Goal: Information Seeking & Learning: Learn about a topic

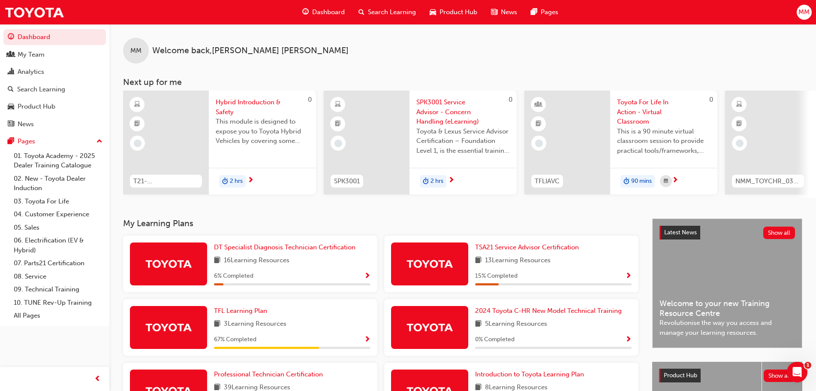
click at [377, 10] on span "Search Learning" at bounding box center [392, 12] width 48 height 10
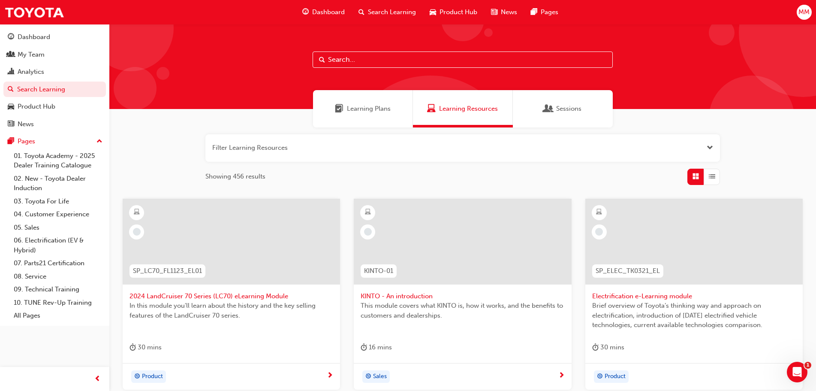
click at [377, 111] on span "Learning Plans" at bounding box center [369, 109] width 44 height 10
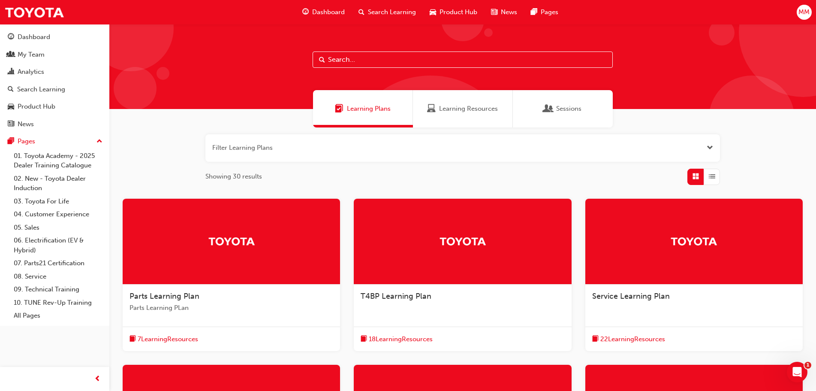
click at [805, 13] on span "MM" at bounding box center [804, 12] width 11 height 10
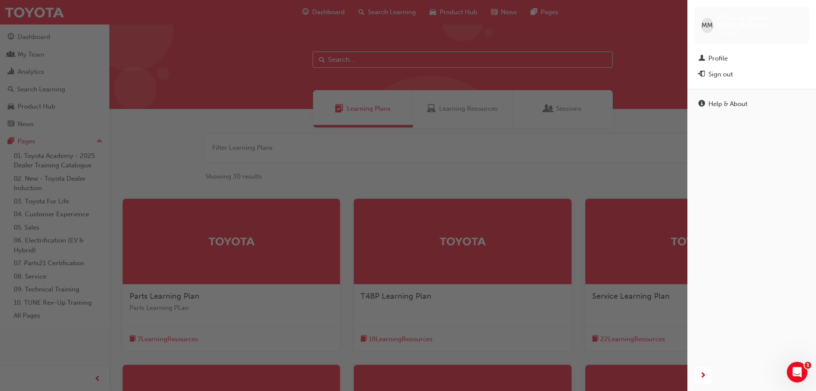
drag, startPoint x: 493, startPoint y: 21, endPoint x: 483, endPoint y: 27, distance: 11.7
click at [493, 21] on div "button" at bounding box center [344, 195] width 688 height 391
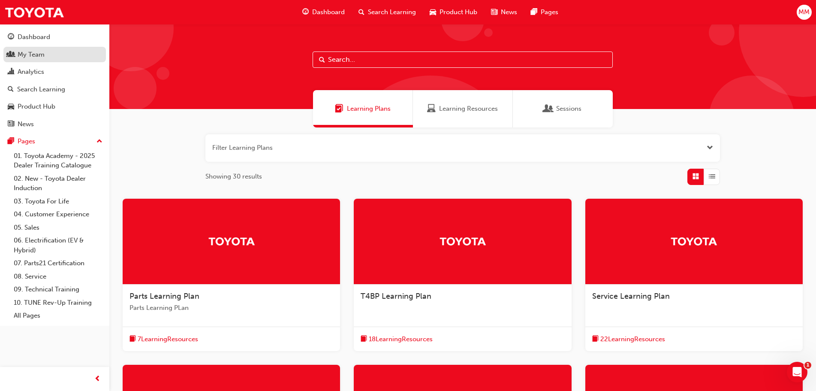
click at [43, 57] on div "My Team" at bounding box center [31, 55] width 27 height 10
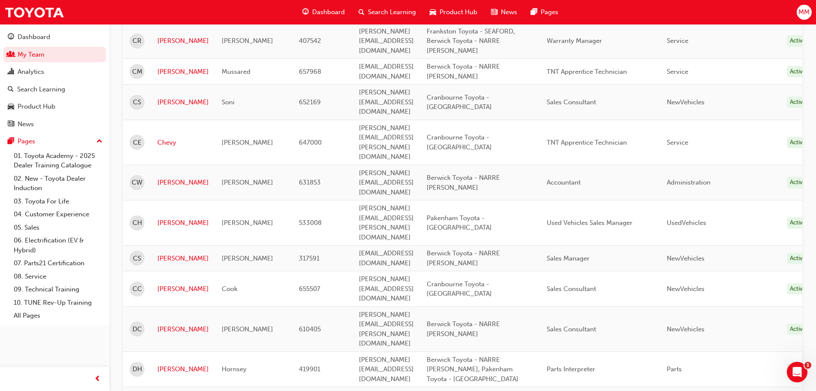
scroll to position [1048, 0]
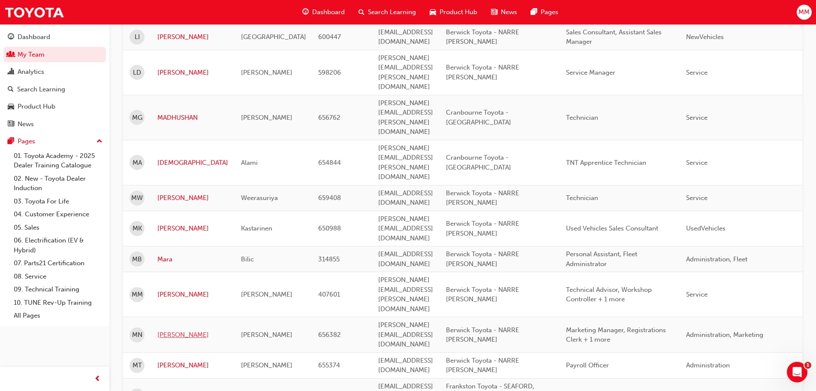
scroll to position [130, 0]
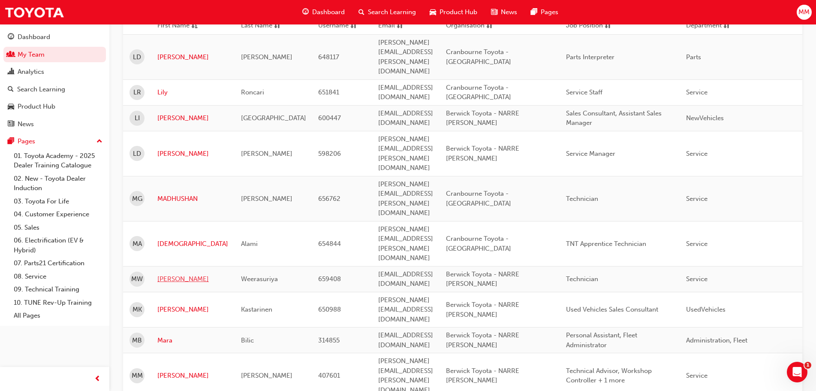
click at [174, 274] on link "[PERSON_NAME]" at bounding box center [192, 279] width 71 height 10
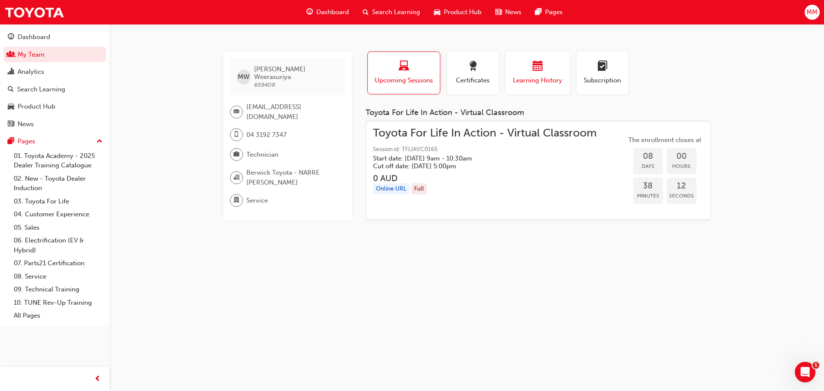
click at [532, 77] on span "Learning History" at bounding box center [537, 80] width 51 height 10
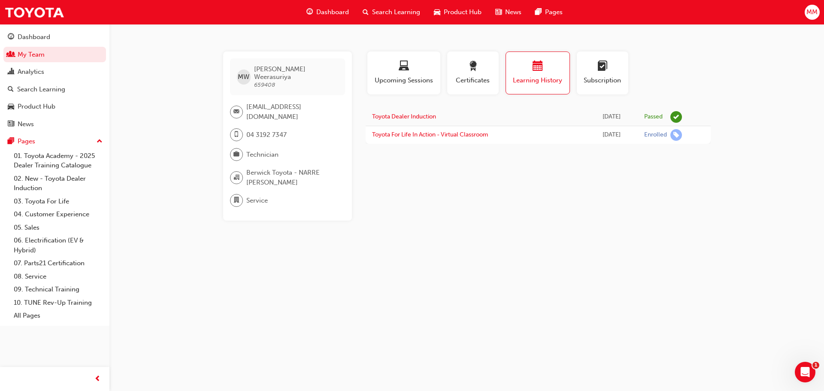
drag, startPoint x: 631, startPoint y: 136, endPoint x: 555, endPoint y: 142, distance: 76.6
click at [555, 142] on tr "Toyota For Life In Action - Virtual Classroom [DATE] Enrolled" at bounding box center [537, 135] width 345 height 18
click at [487, 150] on div "Profile Upcoming Sessions Certificates Learning History Subscription [PERSON_NA…" at bounding box center [537, 135] width 345 height 169
drag, startPoint x: 542, startPoint y: 115, endPoint x: 643, endPoint y: 113, distance: 100.8
click at [643, 113] on tr "Toyota Dealer Induction [DATE] Passed" at bounding box center [537, 117] width 345 height 18
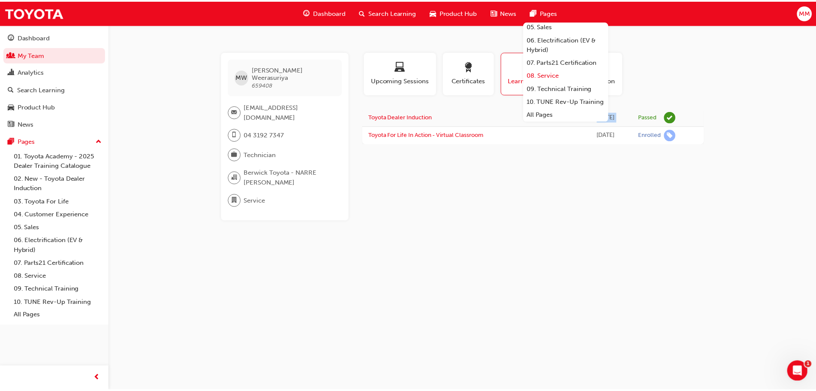
scroll to position [102, 0]
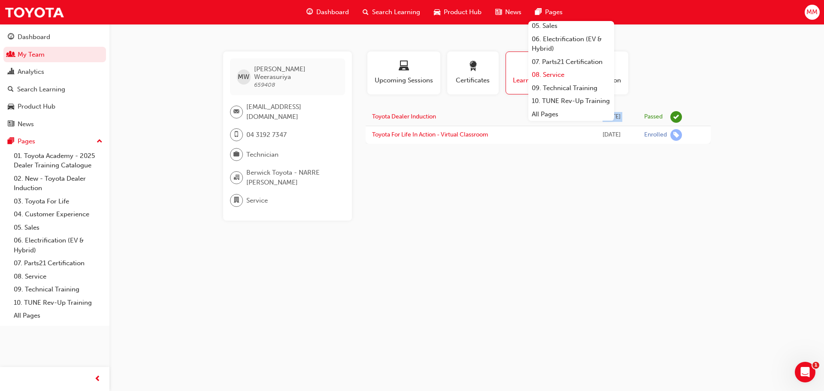
click at [570, 68] on link "08. Service" at bounding box center [571, 74] width 86 height 13
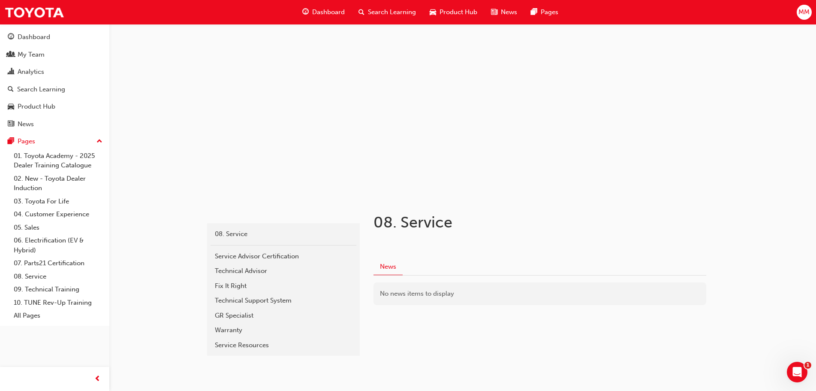
scroll to position [21, 0]
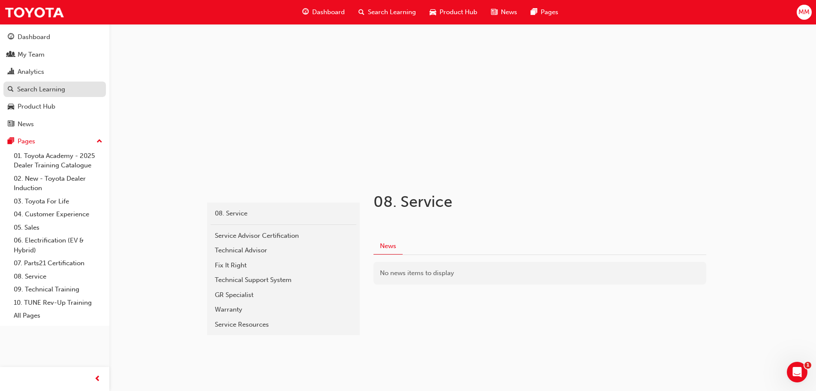
click at [50, 88] on div "Search Learning" at bounding box center [41, 89] width 48 height 10
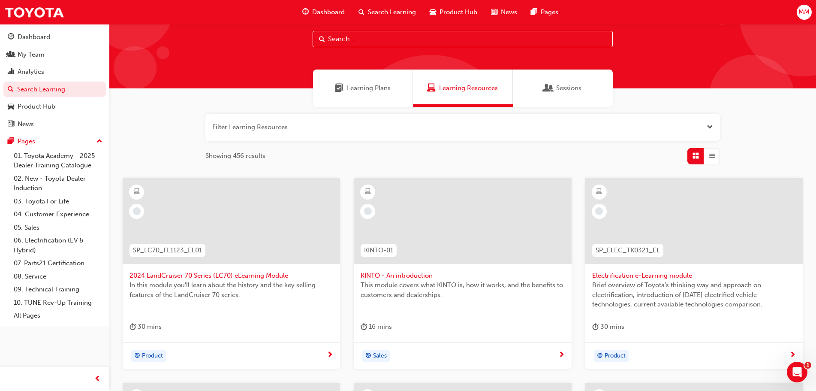
click at [385, 88] on span "Learning Plans" at bounding box center [369, 88] width 44 height 10
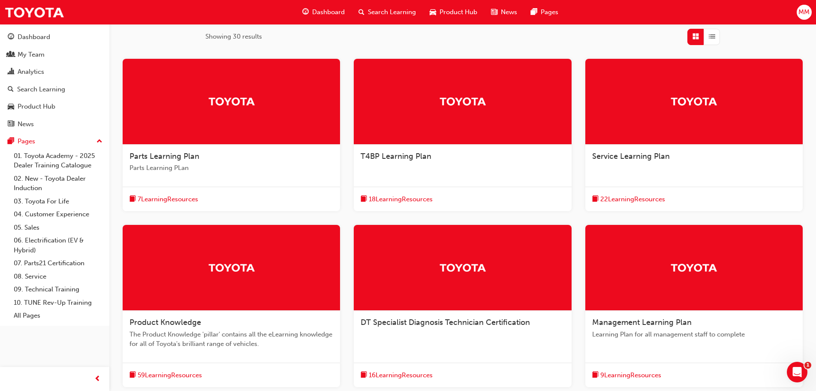
scroll to position [214, 0]
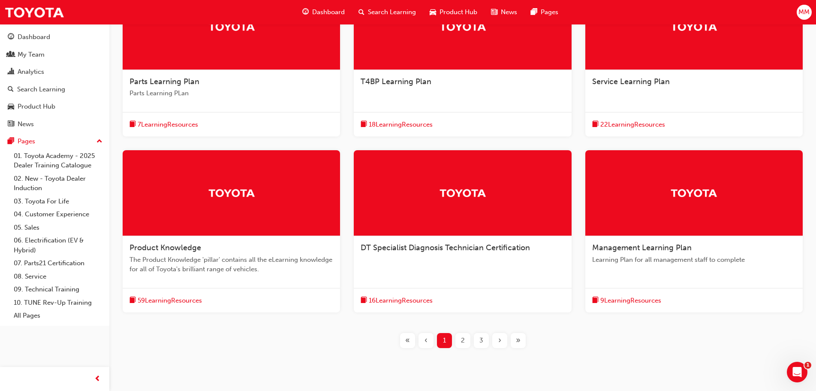
click at [664, 88] on div "Service Learning Plan" at bounding box center [693, 86] width 217 height 33
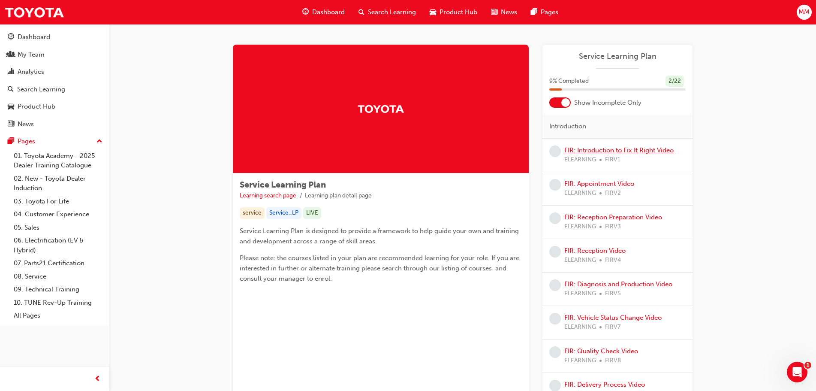
click at [644, 150] on link "FIR: Introduction to Fix It Right Video" at bounding box center [618, 150] width 109 height 8
